Goal: Check status: Check status

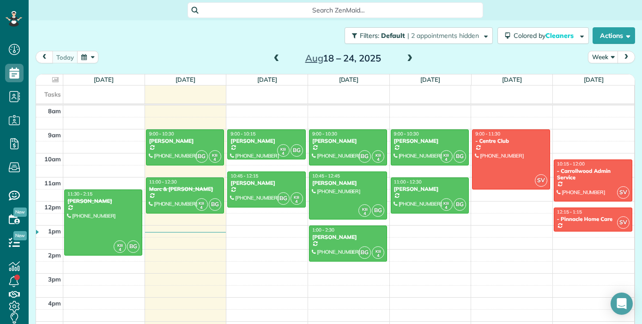
scroll to position [4, 4]
click at [275, 59] on span at bounding box center [277, 59] width 10 height 8
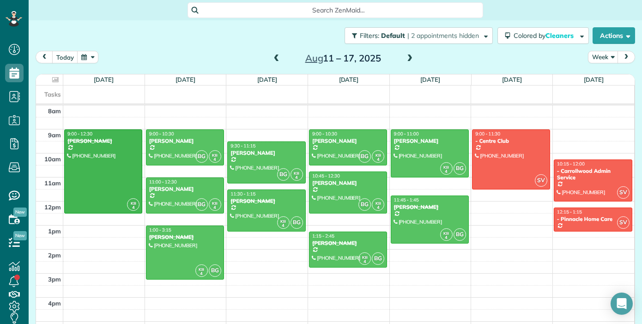
click at [275, 59] on span at bounding box center [277, 59] width 10 height 8
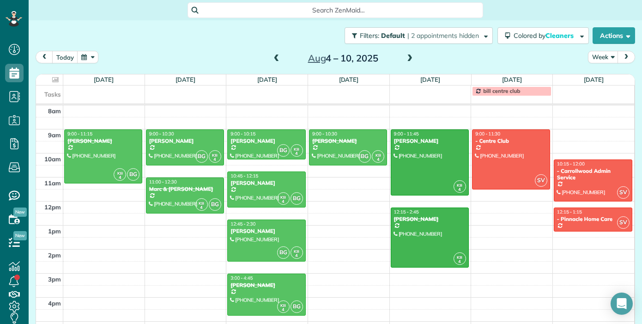
click at [275, 59] on span at bounding box center [277, 59] width 10 height 8
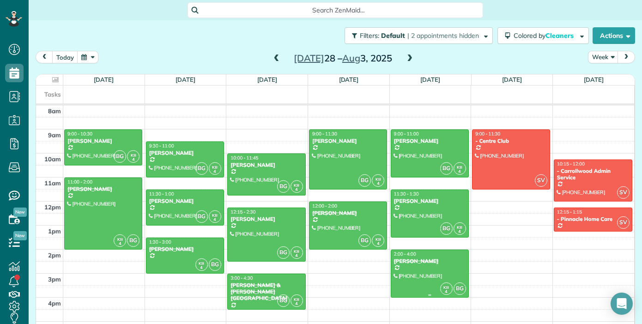
click at [430, 274] on div at bounding box center [429, 273] width 77 height 47
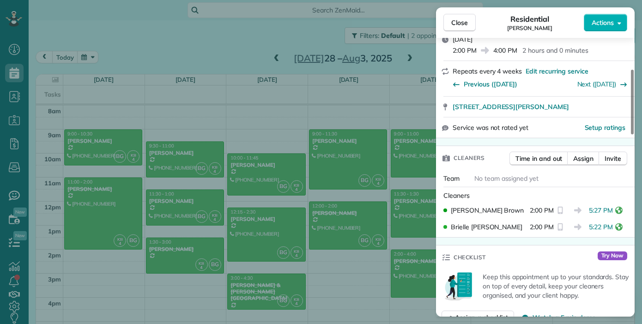
scroll to position [140, 0]
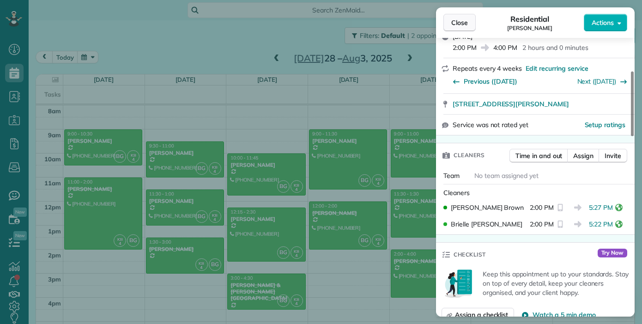
click at [469, 23] on button "Close" at bounding box center [459, 23] width 32 height 18
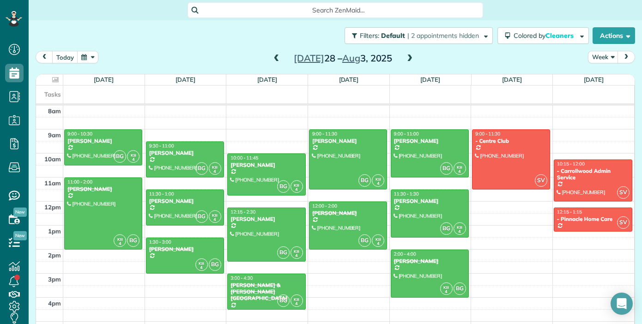
click at [409, 60] on span at bounding box center [410, 59] width 10 height 8
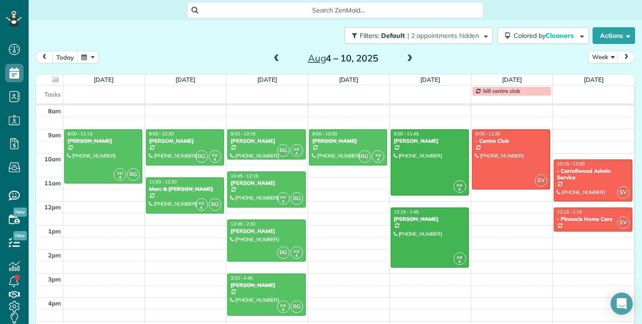
click at [407, 57] on span at bounding box center [410, 59] width 10 height 8
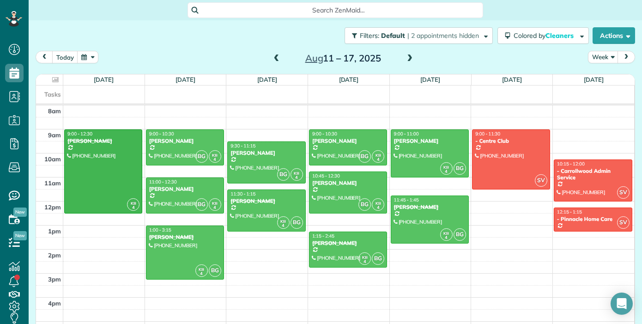
click at [277, 62] on span at bounding box center [277, 59] width 10 height 8
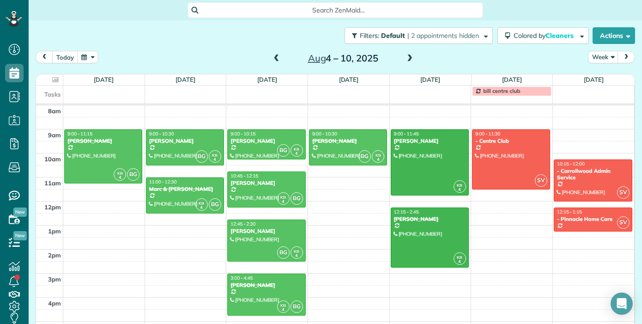
click at [274, 61] on span at bounding box center [277, 59] width 10 height 8
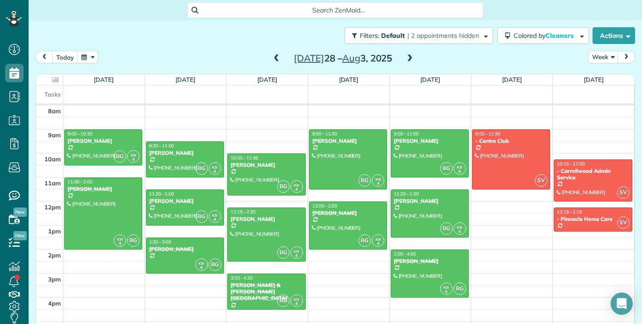
click at [413, 60] on span at bounding box center [410, 59] width 10 height 8
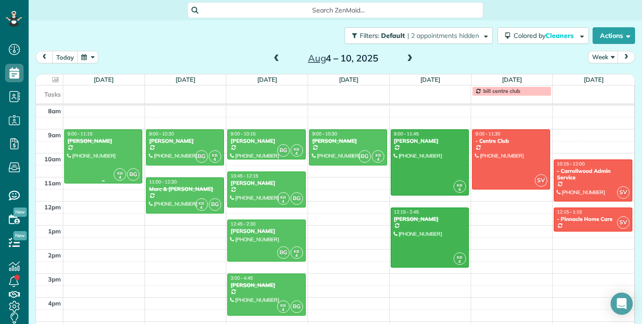
click at [107, 157] on div at bounding box center [103, 156] width 77 height 53
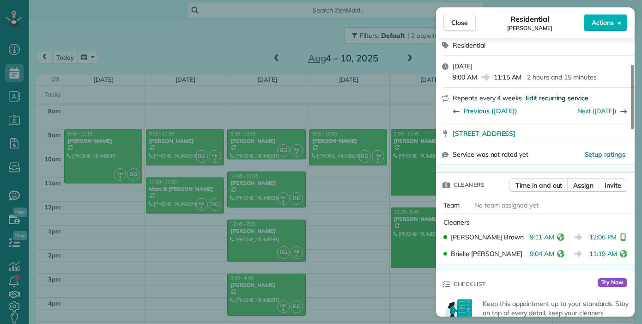
scroll to position [111, 0]
click at [201, 196] on div "Close Residential [PERSON_NAME] Actions Status Completed [PERSON_NAME] · Open p…" at bounding box center [321, 162] width 642 height 324
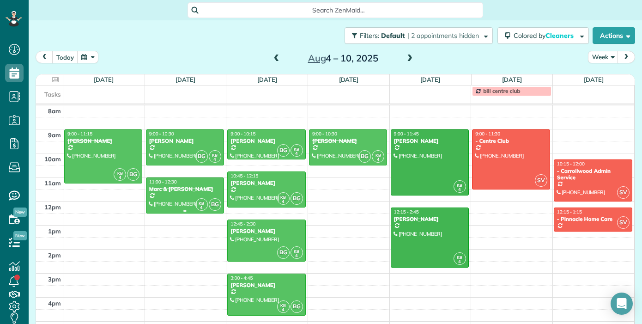
click at [201, 196] on div at bounding box center [184, 195] width 77 height 35
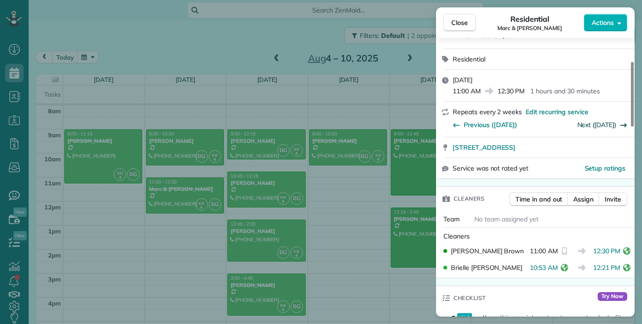
scroll to position [112, 0]
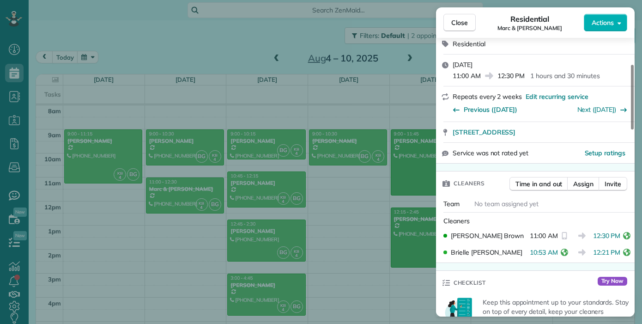
click at [275, 291] on div "Close Residential [PERSON_NAME] & [PERSON_NAME] Actions Status Completed [PERSO…" at bounding box center [321, 162] width 642 height 324
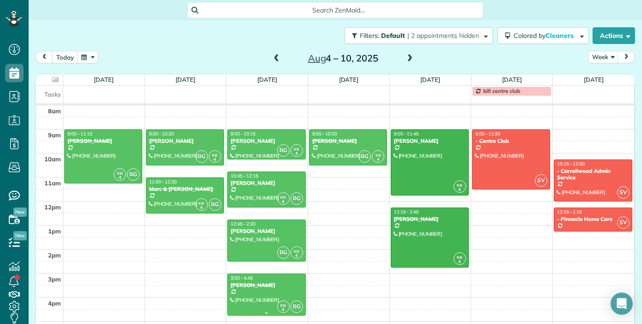
click at [272, 300] on div at bounding box center [266, 294] width 77 height 41
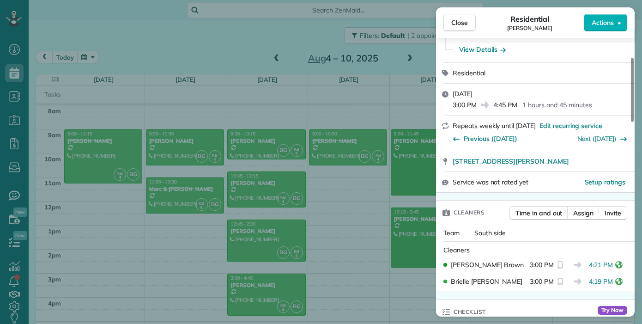
scroll to position [84, 0]
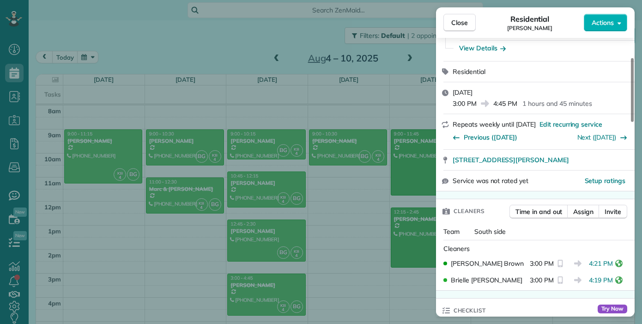
click at [362, 151] on div "Close Residential [PERSON_NAME] Actions Status Completed [PERSON_NAME] · Open p…" at bounding box center [321, 162] width 642 height 324
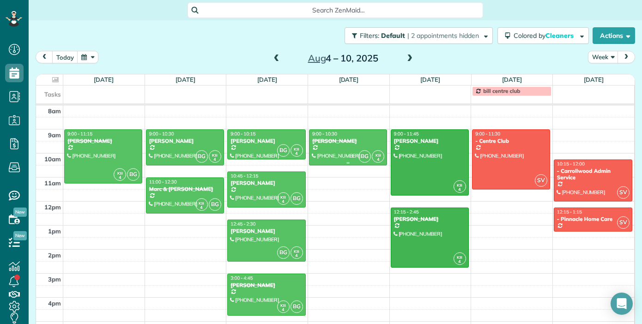
click at [341, 151] on div at bounding box center [347, 147] width 77 height 35
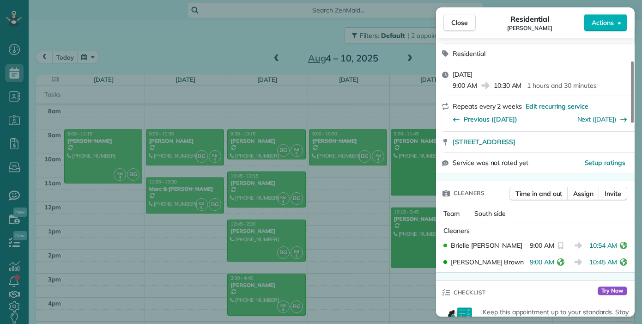
scroll to position [109, 0]
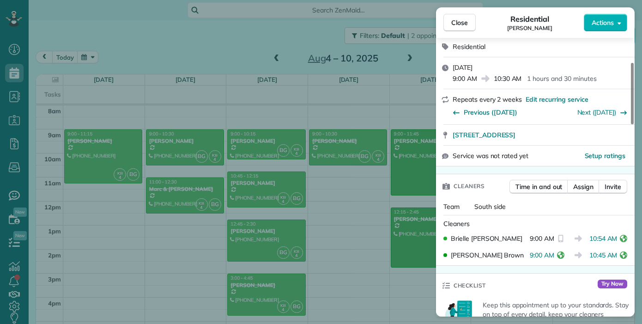
click at [415, 230] on div "Close Residential [PERSON_NAME] Actions Status Completed [PERSON_NAME] · Open p…" at bounding box center [321, 162] width 642 height 324
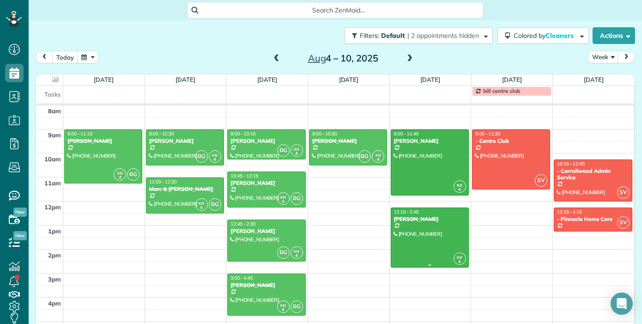
click at [414, 238] on div at bounding box center [429, 237] width 77 height 59
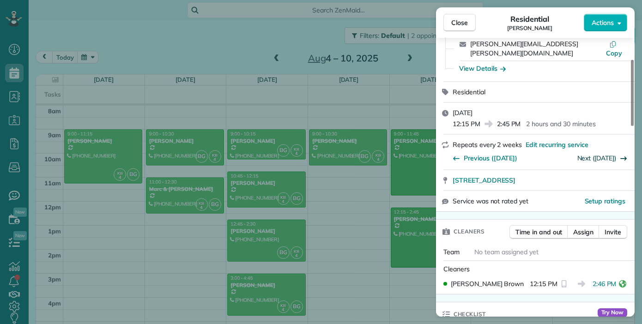
scroll to position [108, 0]
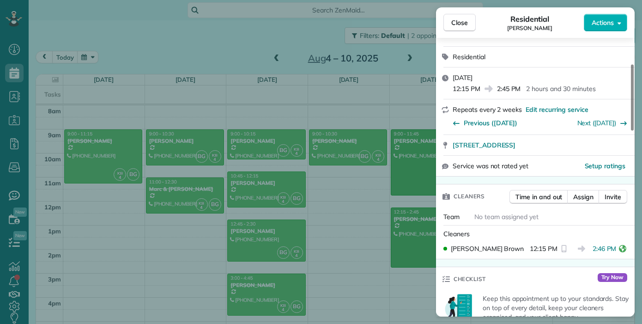
click at [413, 60] on div "Close Residential [PERSON_NAME] Actions Status Completed [PERSON_NAME] · Open p…" at bounding box center [321, 162] width 642 height 324
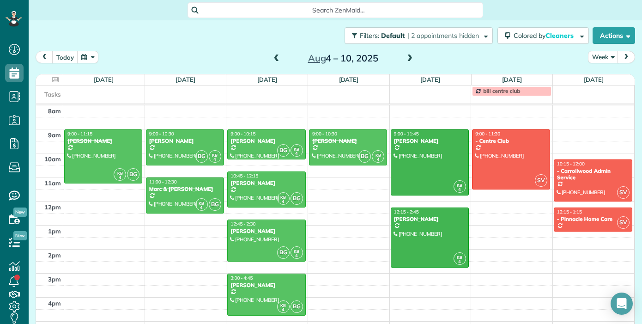
click at [409, 60] on span at bounding box center [410, 59] width 10 height 8
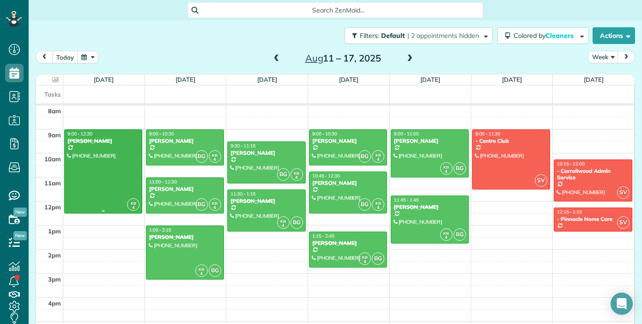
click at [113, 172] on div at bounding box center [103, 171] width 77 height 83
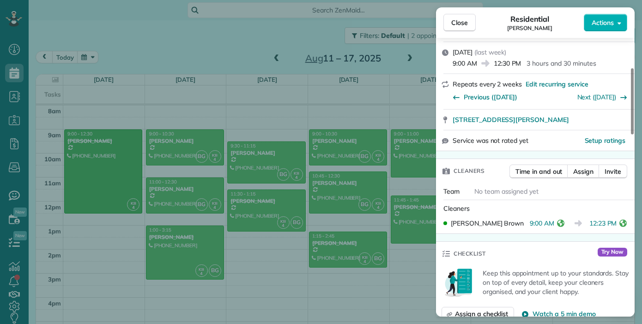
scroll to position [127, 0]
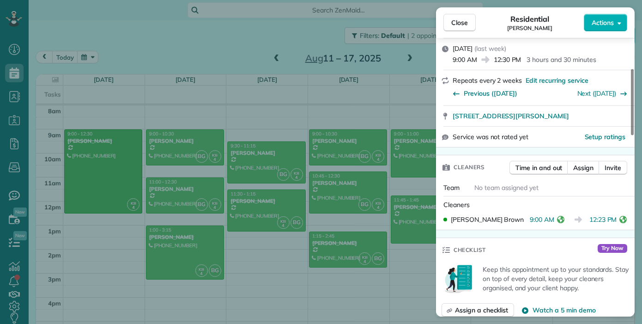
click at [172, 253] on div "Close Residential [PERSON_NAME] Actions Status Completed [PERSON_NAME] · Open p…" at bounding box center [321, 162] width 642 height 324
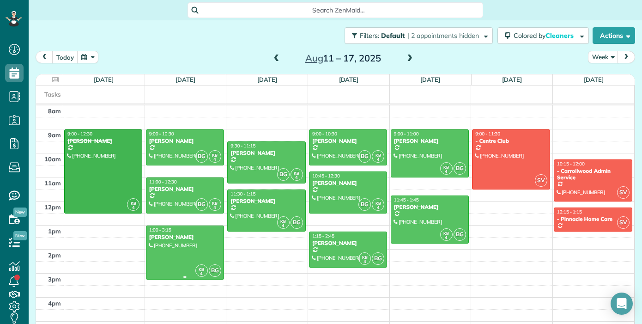
click at [176, 254] on div at bounding box center [184, 252] width 77 height 53
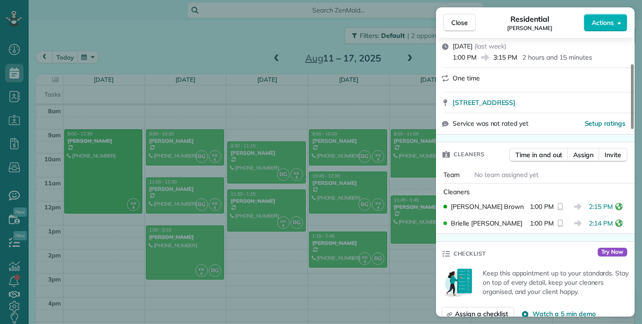
scroll to position [237, 0]
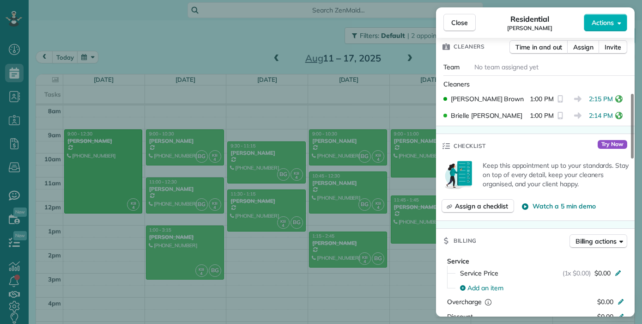
drag, startPoint x: 275, startPoint y: 157, endPoint x: 274, endPoint y: 164, distance: 8.0
click at [275, 157] on div "Close Residential [PERSON_NAME] Actions Status Completed [PERSON_NAME] · Open p…" at bounding box center [321, 162] width 642 height 324
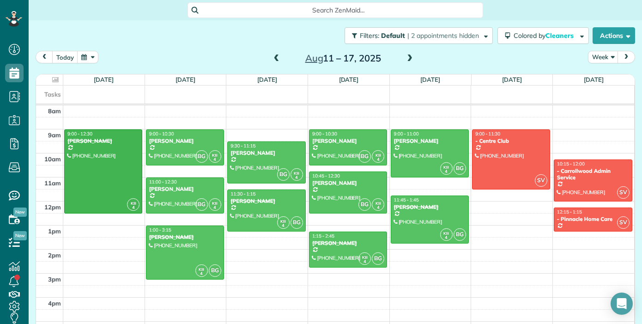
click at [273, 165] on div at bounding box center [266, 162] width 77 height 41
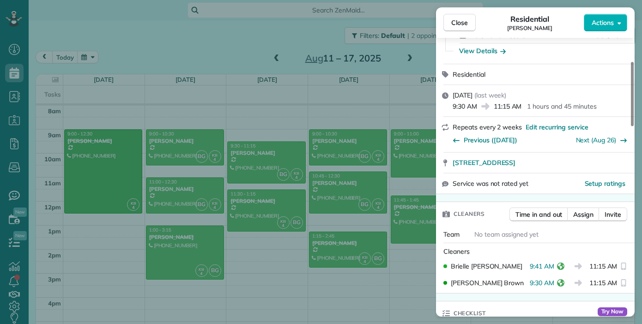
scroll to position [109, 0]
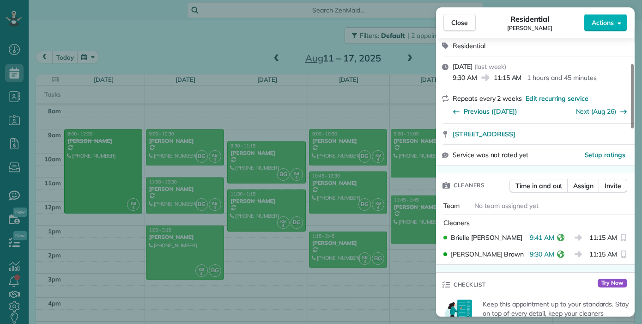
click at [265, 215] on div "Close Residential [PERSON_NAME] Actions Status Active [PERSON_NAME] · Open prof…" at bounding box center [321, 162] width 642 height 324
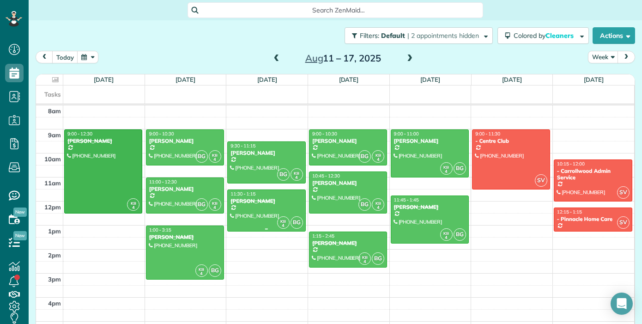
click at [259, 212] on div at bounding box center [266, 210] width 77 height 41
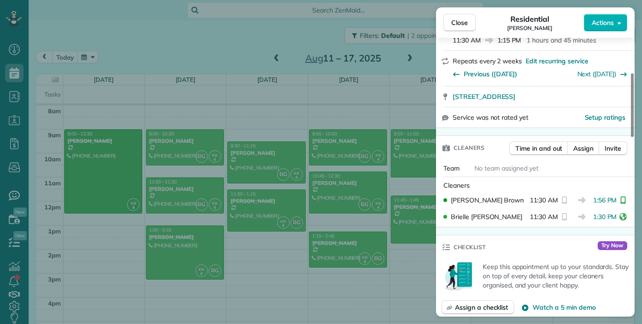
scroll to position [151, 0]
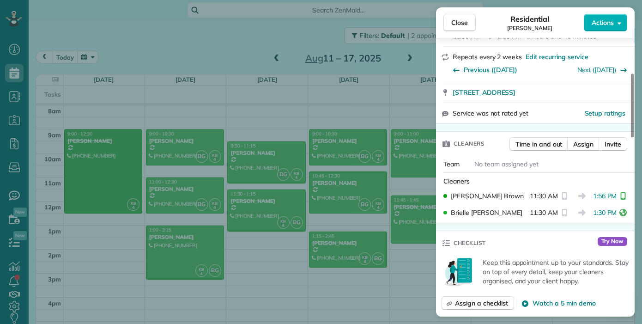
click at [279, 207] on div "Close Residential [PERSON_NAME] Actions Status Completed [PERSON_NAME] · Open p…" at bounding box center [321, 162] width 642 height 324
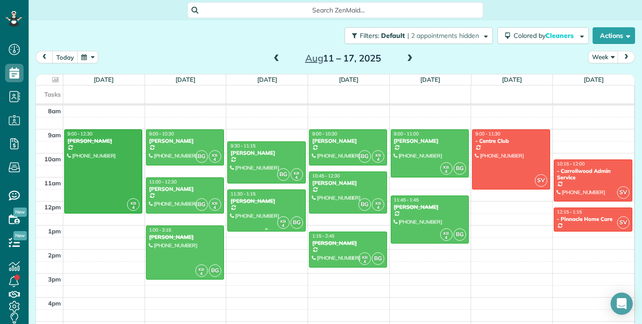
click at [285, 208] on div at bounding box center [266, 210] width 77 height 41
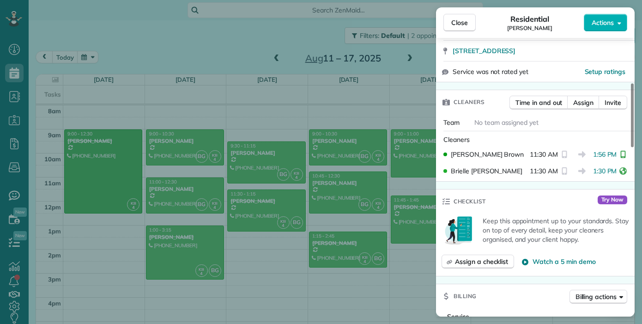
scroll to position [194, 0]
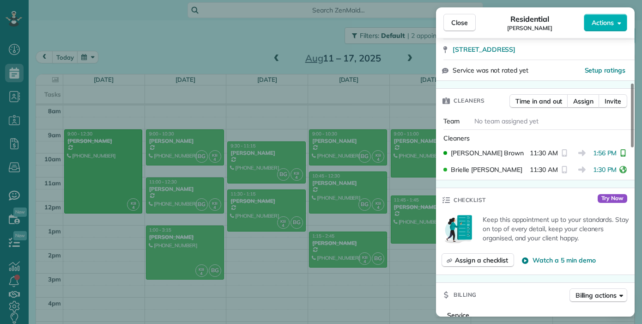
click at [362, 246] on div "Close Residential [PERSON_NAME] Actions Status Completed [PERSON_NAME] · Open p…" at bounding box center [321, 162] width 642 height 324
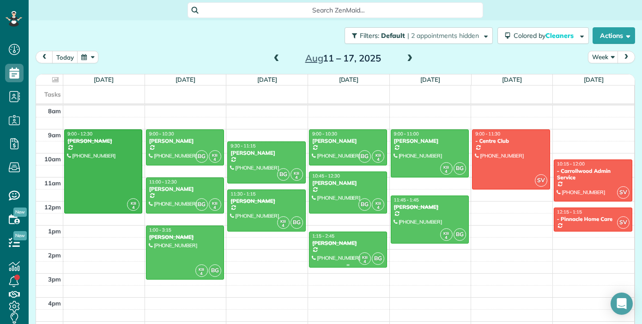
click at [346, 250] on div at bounding box center [347, 249] width 77 height 35
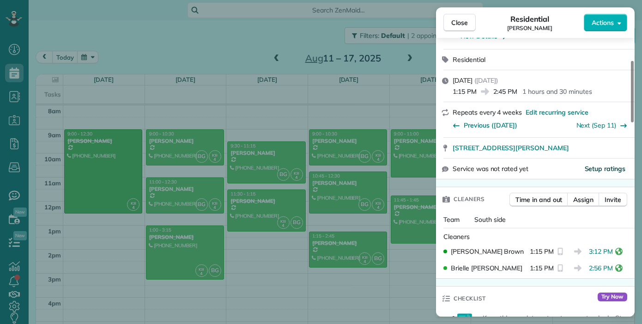
scroll to position [110, 0]
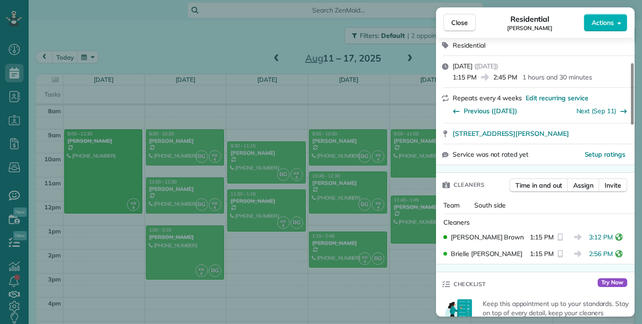
click at [411, 200] on div "Close Residential [PERSON_NAME] Actions Status Completed [PERSON_NAME] · Open p…" at bounding box center [321, 162] width 642 height 324
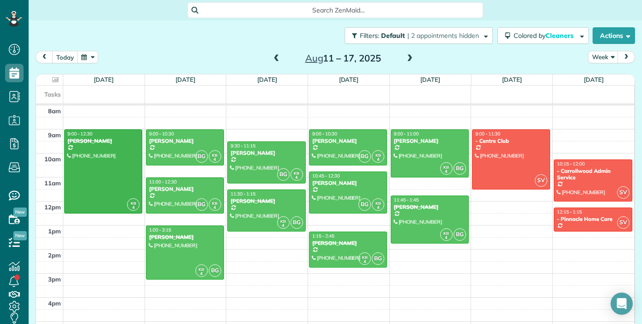
click at [411, 215] on body "Dashboard Scheduling Calendar View List View Dispatch View - Weekly scheduling …" at bounding box center [321, 162] width 642 height 324
click at [411, 214] on div at bounding box center [429, 219] width 77 height 47
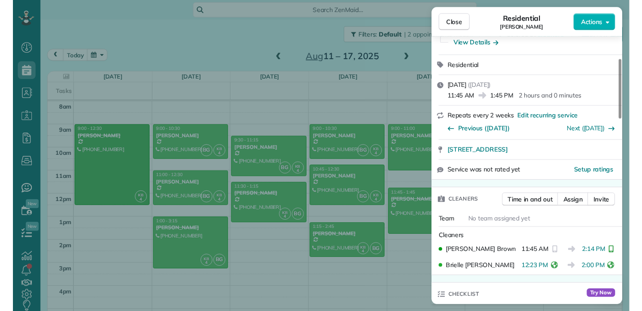
scroll to position [311, 29]
